Goal: Find specific page/section: Find specific page/section

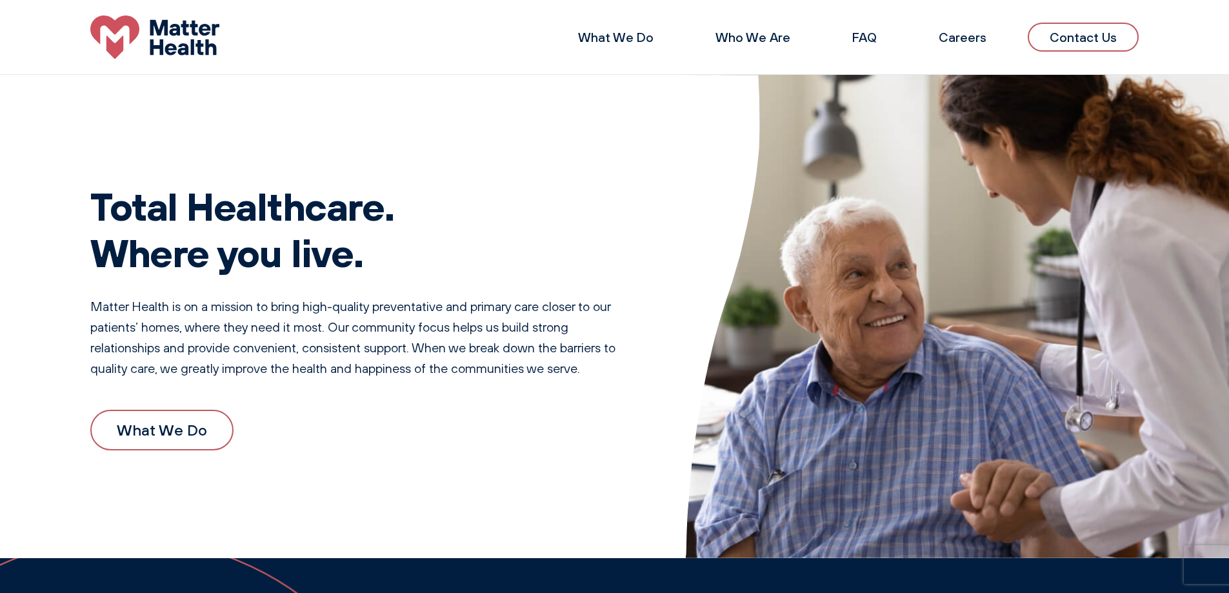
click at [1089, 43] on link "Contact Us" at bounding box center [1082, 37] width 111 height 29
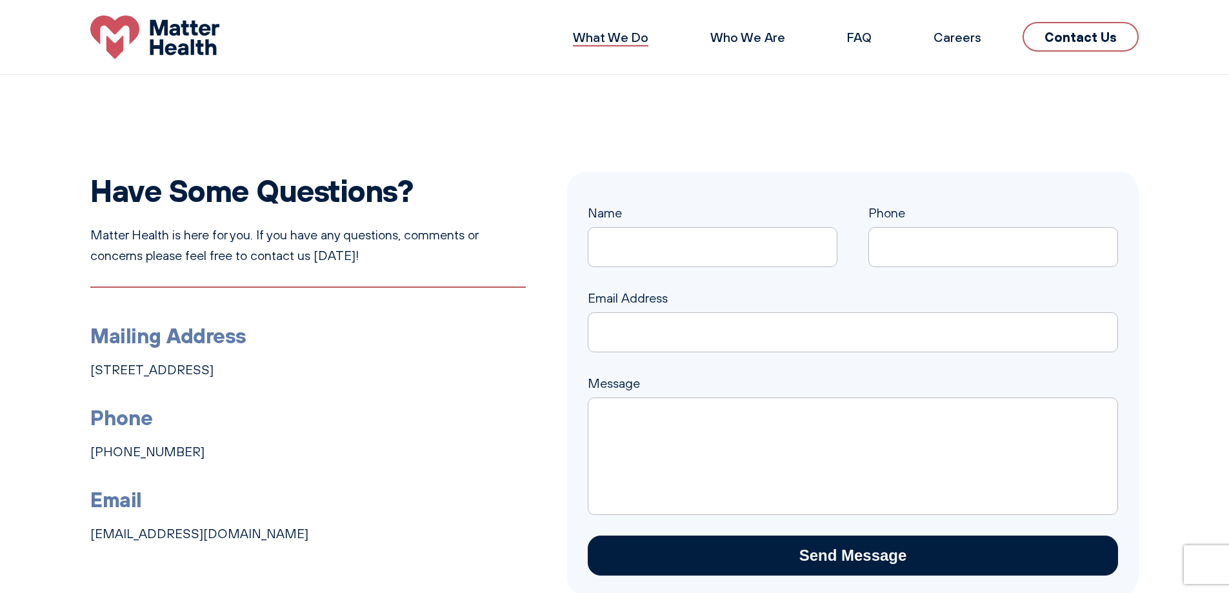
click at [604, 32] on link "What We Do" at bounding box center [610, 37] width 75 height 16
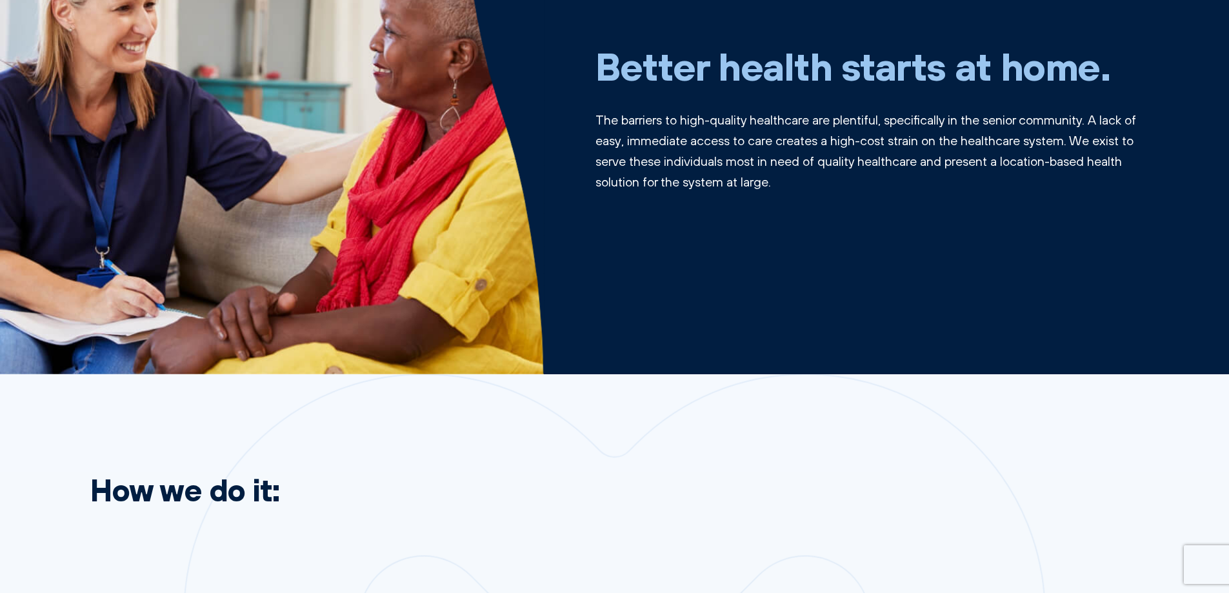
scroll to position [193, 0]
